Goal: Find specific page/section: Find specific page/section

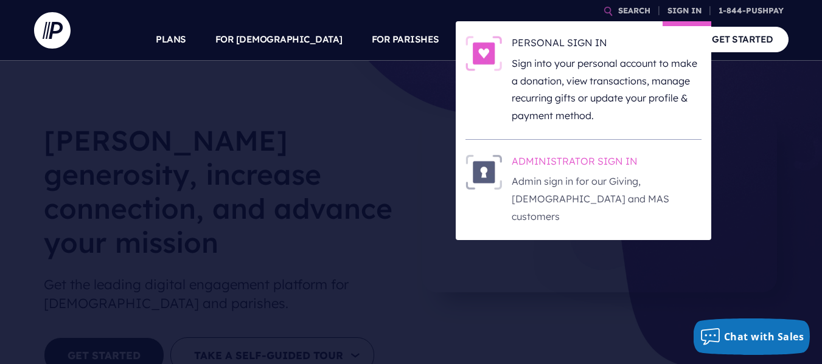
click at [580, 162] on h6 "ADMINISTRATOR SIGN IN" at bounding box center [607, 164] width 190 height 18
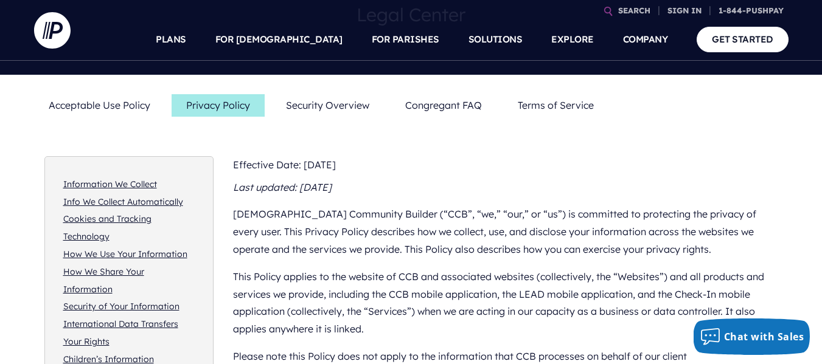
scroll to position [213, 0]
